Goal: Task Accomplishment & Management: Manage account settings

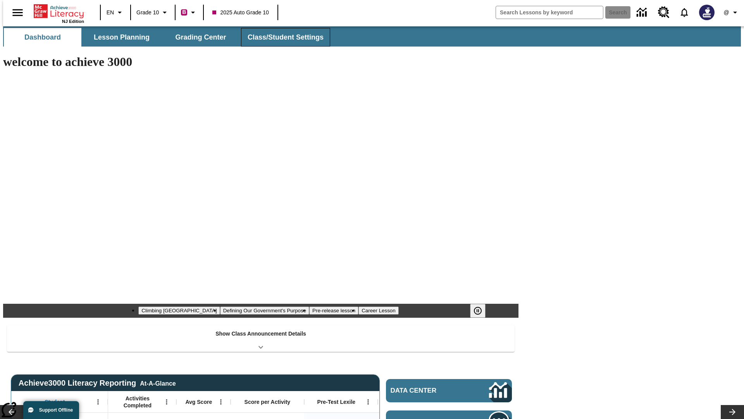
click at [281, 37] on button "Class/Student Settings" at bounding box center [285, 37] width 89 height 19
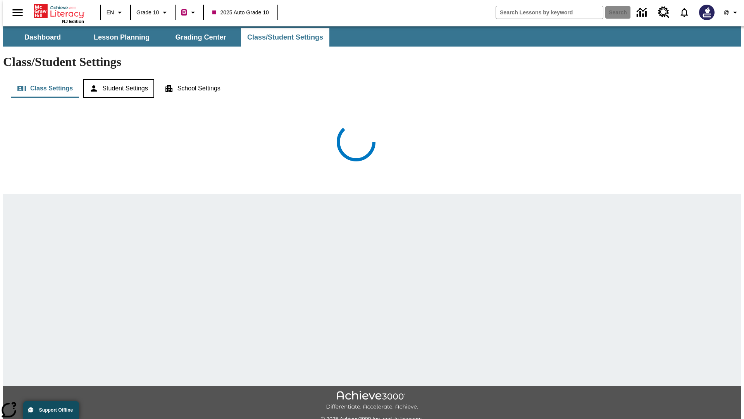
click at [117, 79] on button "Student Settings" at bounding box center [118, 88] width 71 height 19
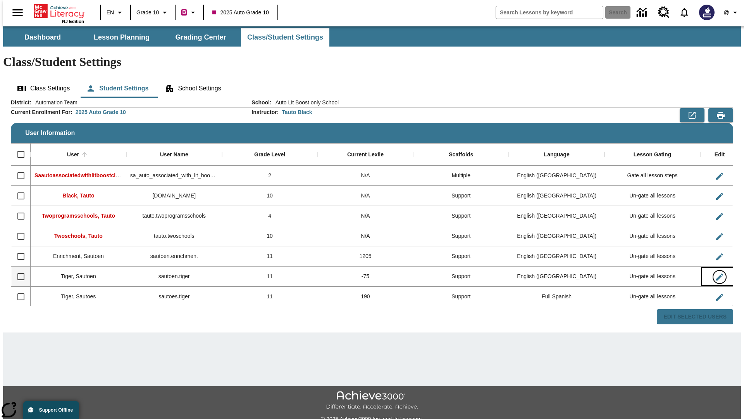
click at [716, 273] on icon "Edit User" at bounding box center [719, 276] width 7 height 7
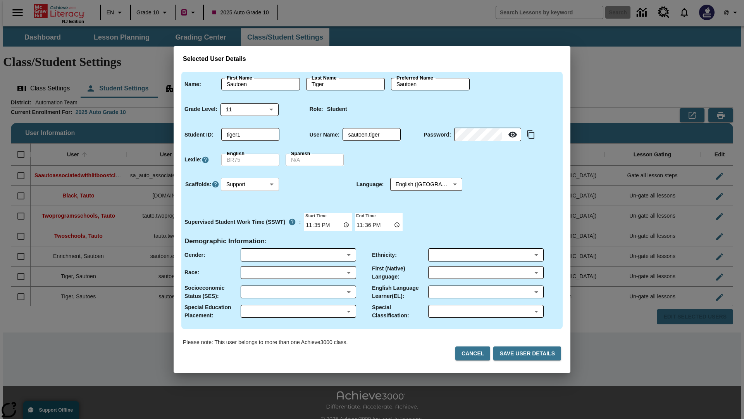
click at [250, 184] on body "Skip to main content NJ Edition EN Grade 10 B 2025 Auto Grade 10 Search 0 @ Das…" at bounding box center [372, 230] width 738 height 409
click at [250, 213] on li "Support" at bounding box center [250, 213] width 58 height 13
click at [419, 184] on body "Skip to main content NJ Edition EN Grade 10 B 2025 Auto Grade 10 Search 0 @ Das…" at bounding box center [372, 230] width 738 height 409
click at [250, 184] on body "Skip to main content NJ Edition EN Grade 10 B 2025 Auto Grade 10 Search 0 @ Das…" at bounding box center [372, 230] width 738 height 409
